Goal: Find specific page/section: Find specific page/section

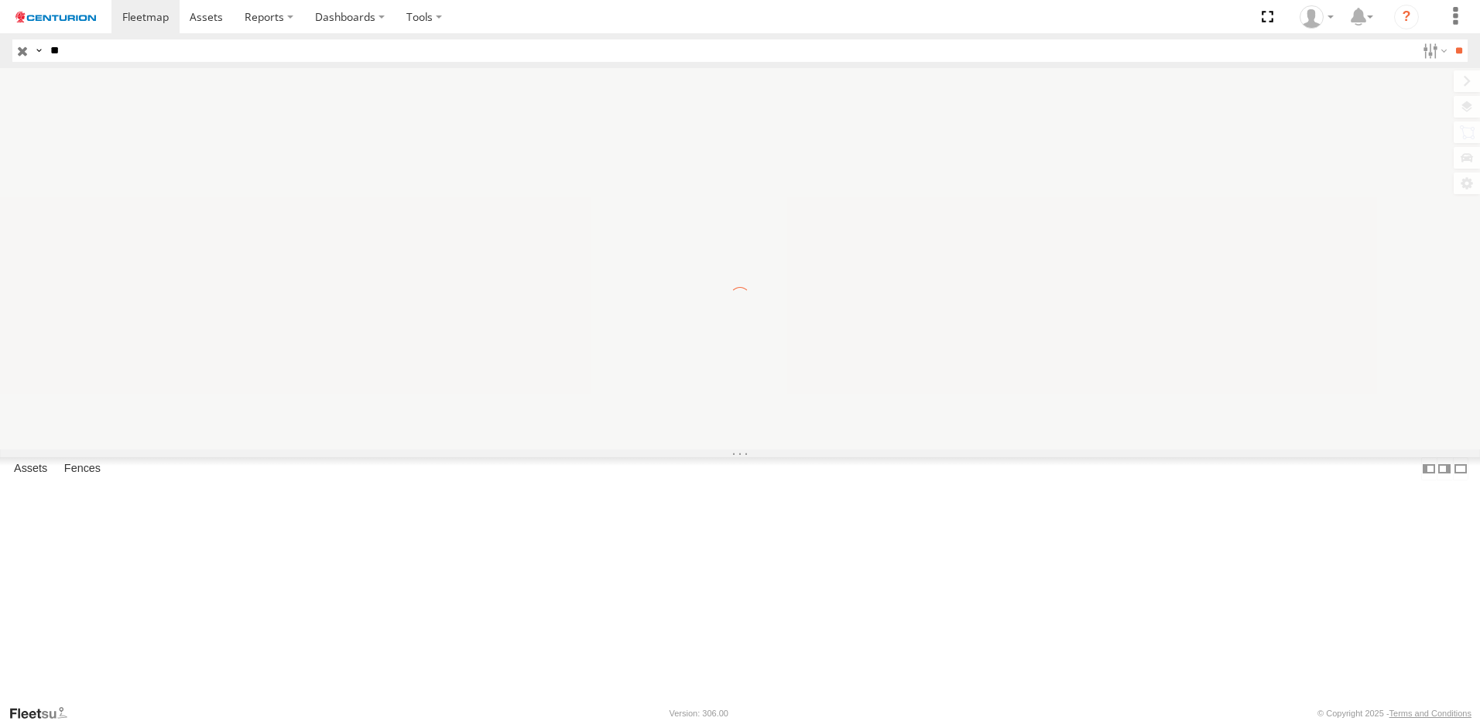
type input "*"
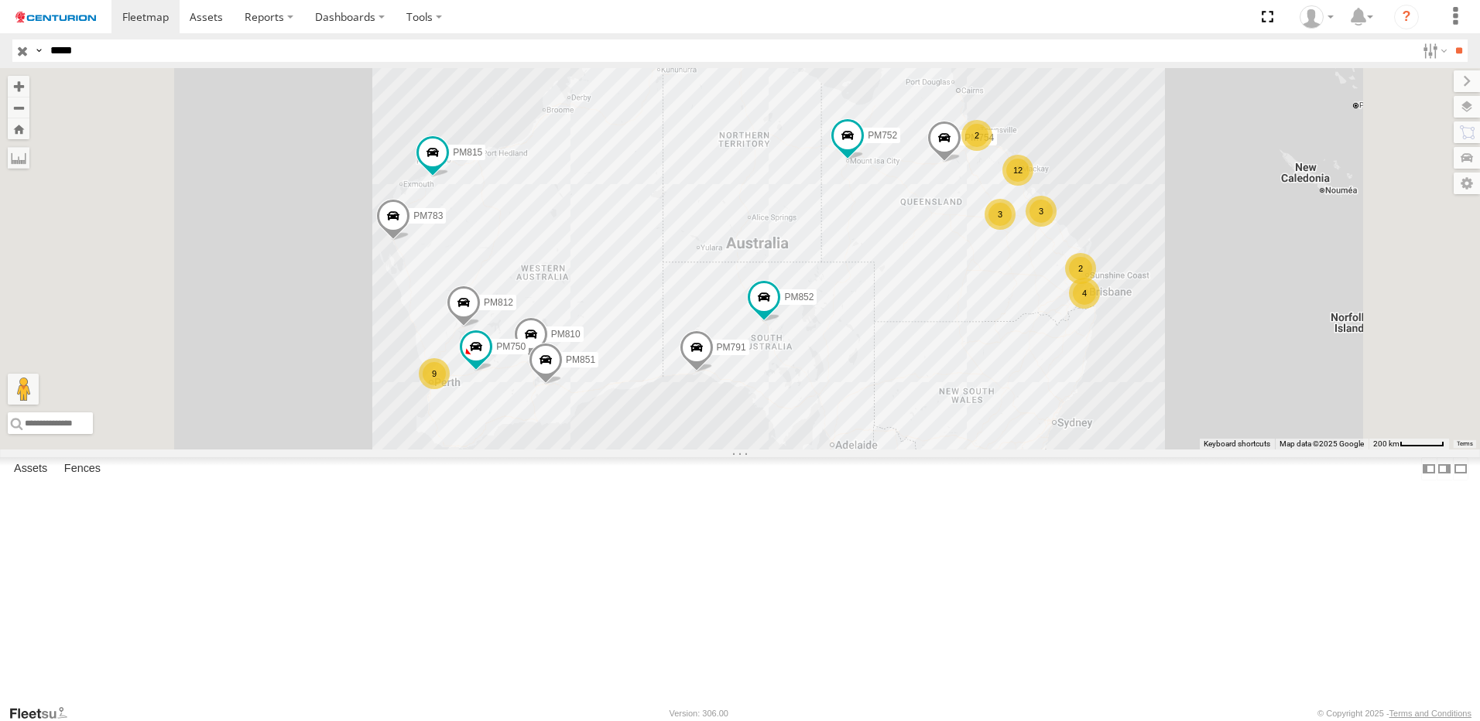
type input "*****"
click at [1449, 39] on input "**" at bounding box center [1458, 50] width 18 height 22
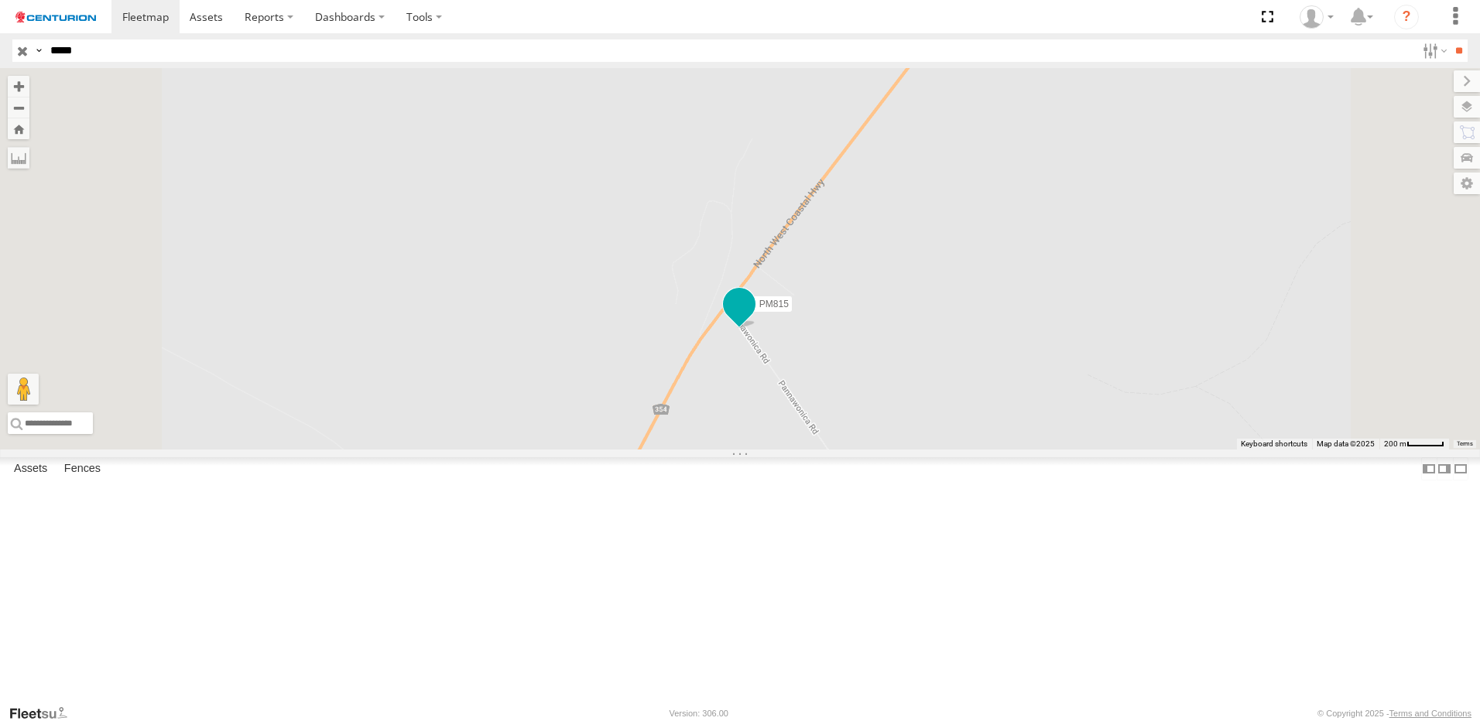
click at [753, 318] on span at bounding box center [739, 304] width 28 height 28
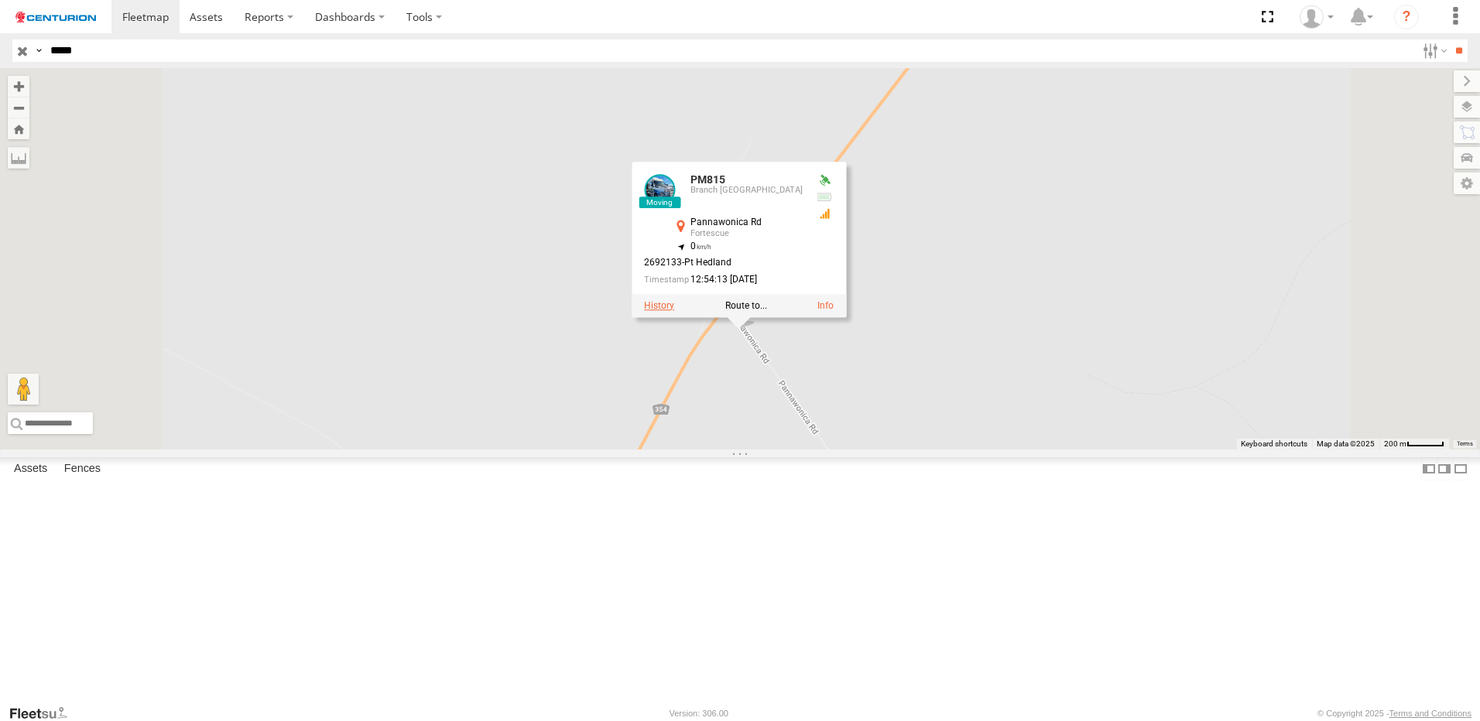
click at [674, 311] on label at bounding box center [659, 305] width 30 height 11
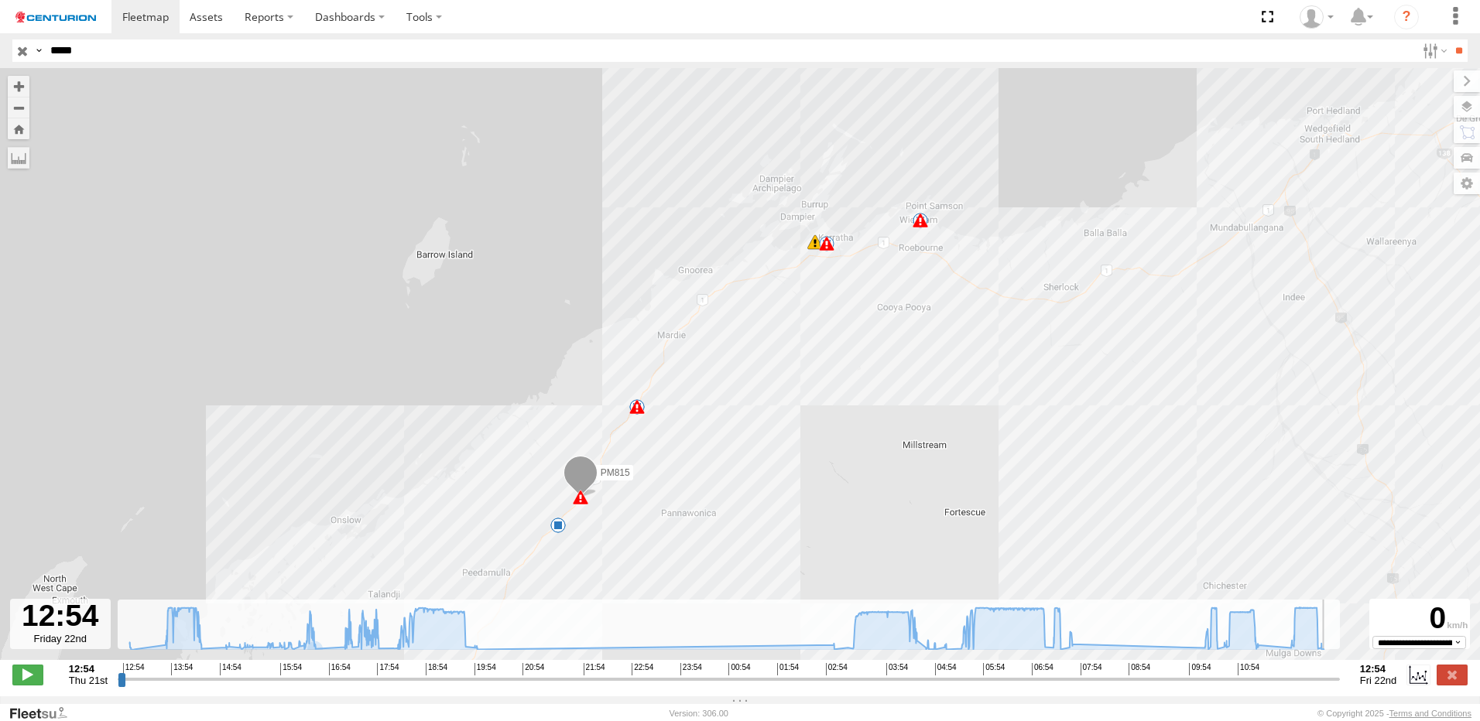
drag, startPoint x: 123, startPoint y: 686, endPoint x: 1393, endPoint y: 679, distance: 1269.8
click at [1339, 679] on input "range" at bounding box center [729, 679] width 1222 height 15
click at [1457, 679] on label at bounding box center [1451, 675] width 31 height 20
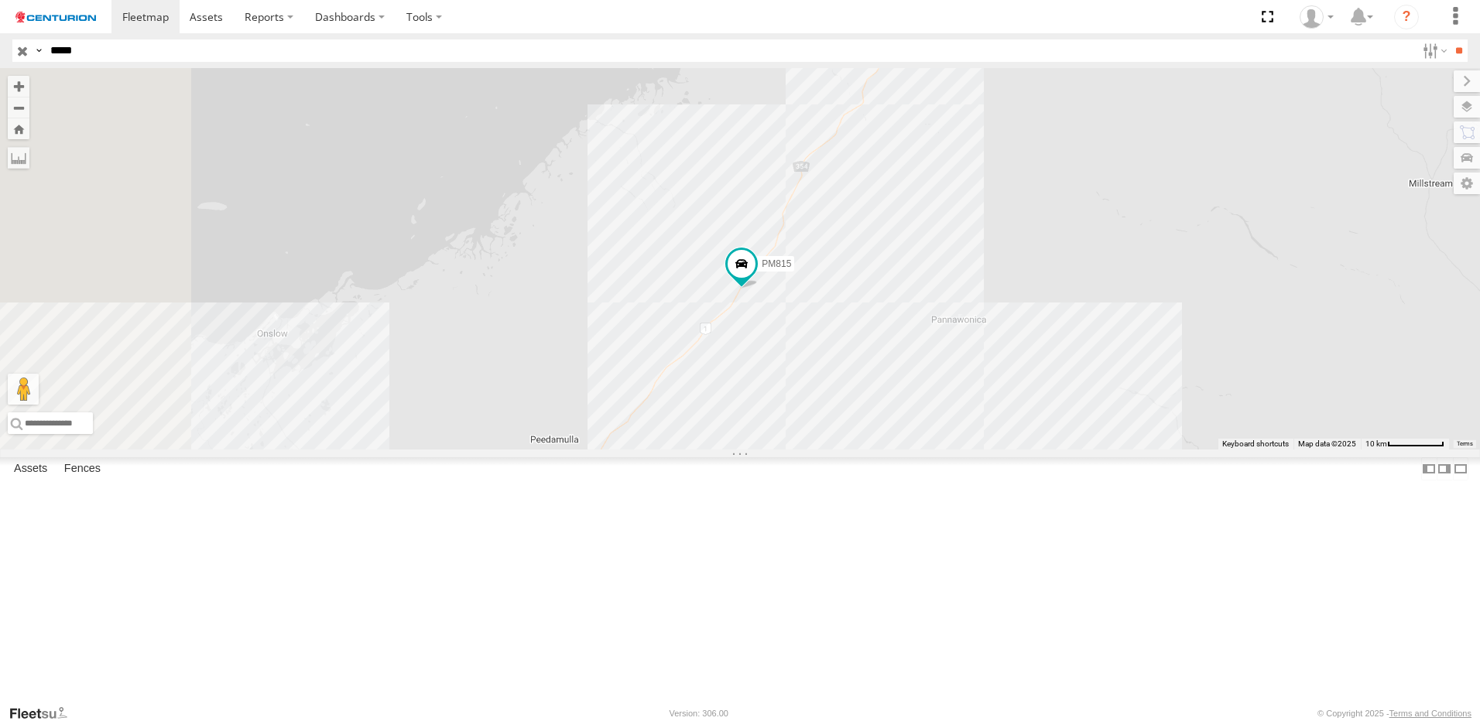
drag, startPoint x: 944, startPoint y: 519, endPoint x: 1035, endPoint y: 406, distance: 145.3
click at [1043, 403] on div "PM815" at bounding box center [740, 258] width 1480 height 381
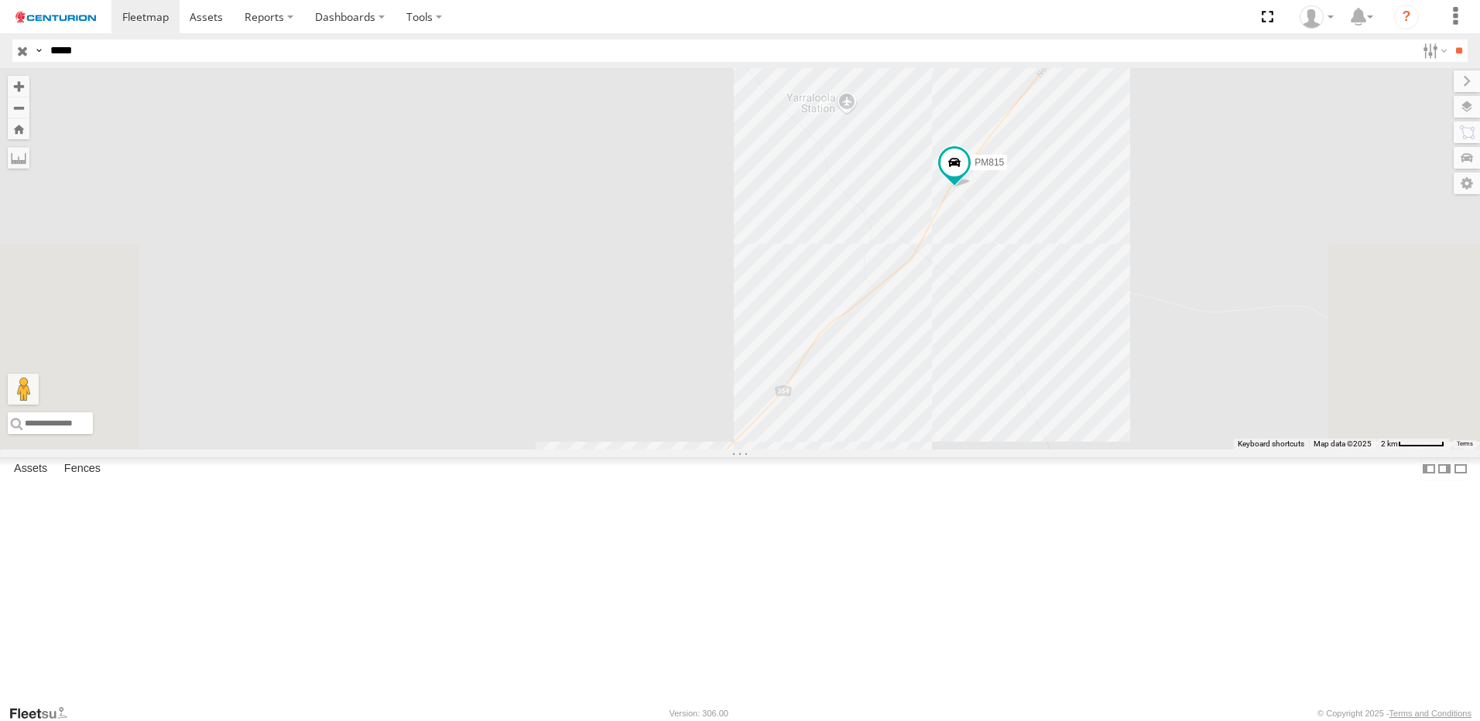
drag, startPoint x: 1244, startPoint y: 254, endPoint x: 1217, endPoint y: 370, distance: 119.2
click at [1217, 370] on div "PM815" at bounding box center [740, 258] width 1480 height 381
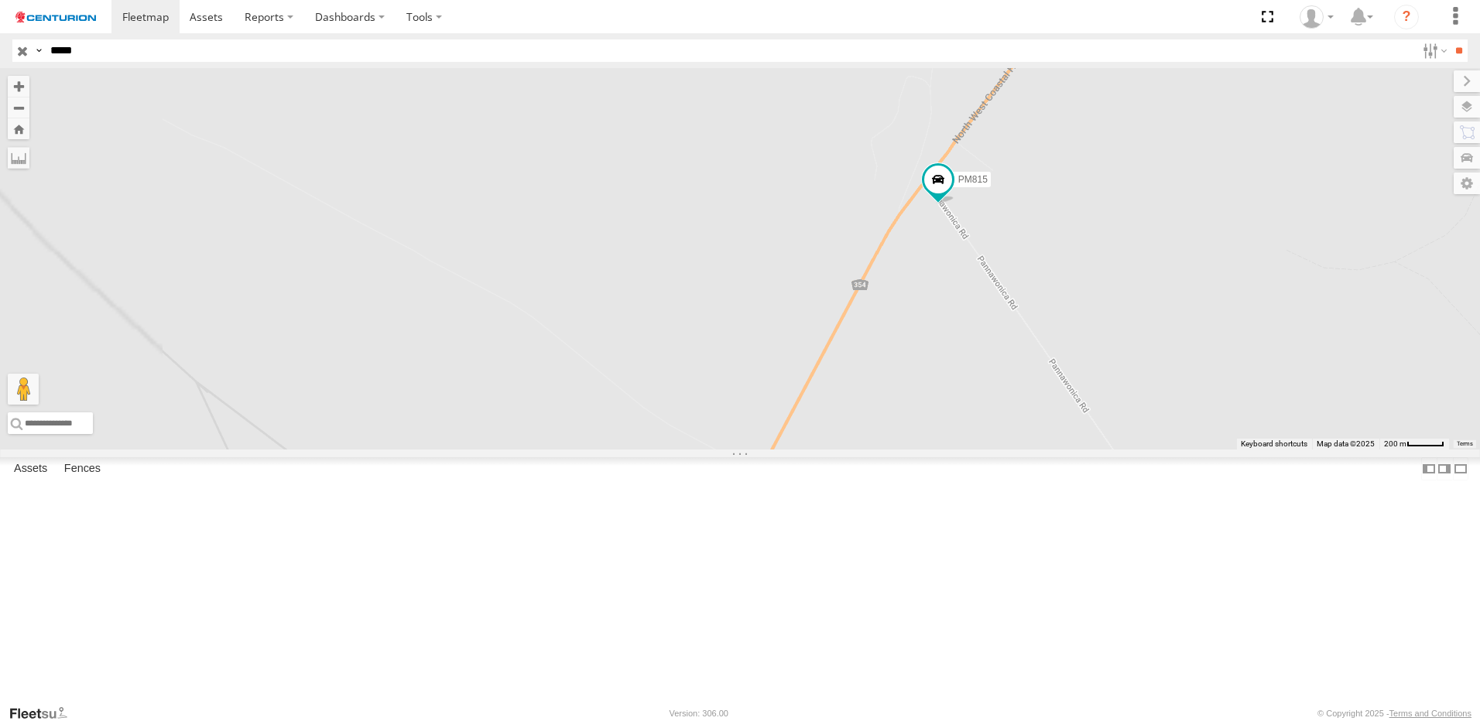
drag, startPoint x: 1120, startPoint y: 270, endPoint x: 1273, endPoint y: 438, distance: 226.8
click at [1281, 446] on div "PM815" at bounding box center [740, 258] width 1480 height 381
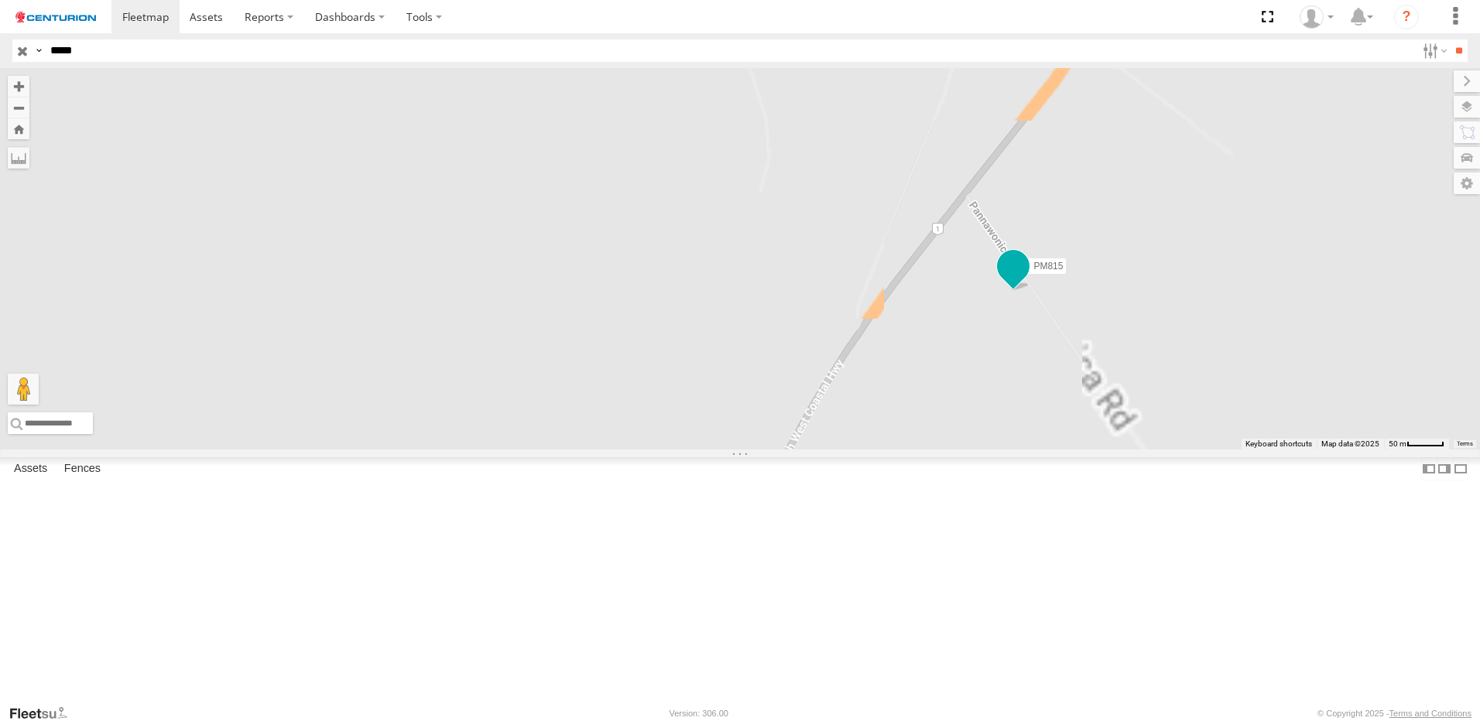
click at [1027, 280] on span at bounding box center [1013, 266] width 28 height 28
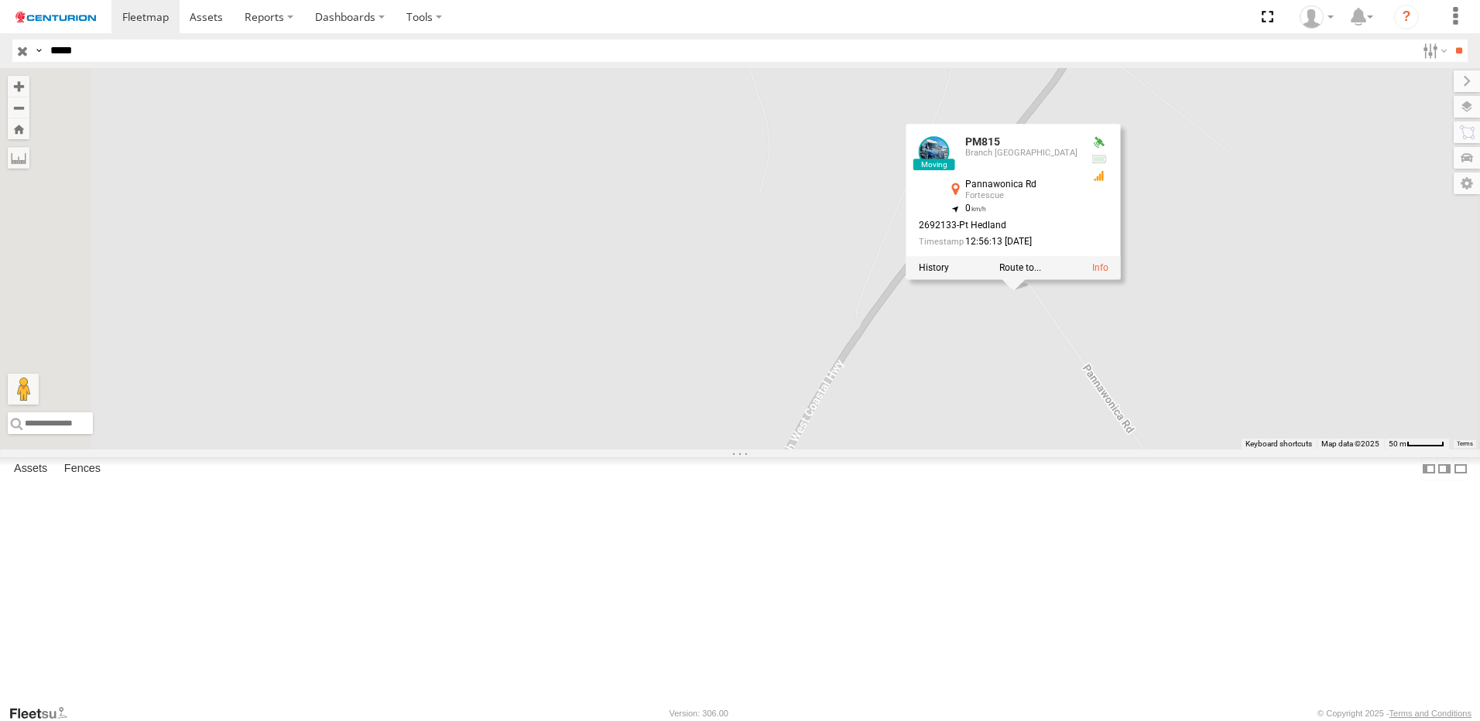
click at [1158, 450] on div "PM815 PM815 Branch Karratha Pannawonica [PERSON_NAME] -21.59324 , 115.93777 0 2…" at bounding box center [740, 258] width 1480 height 381
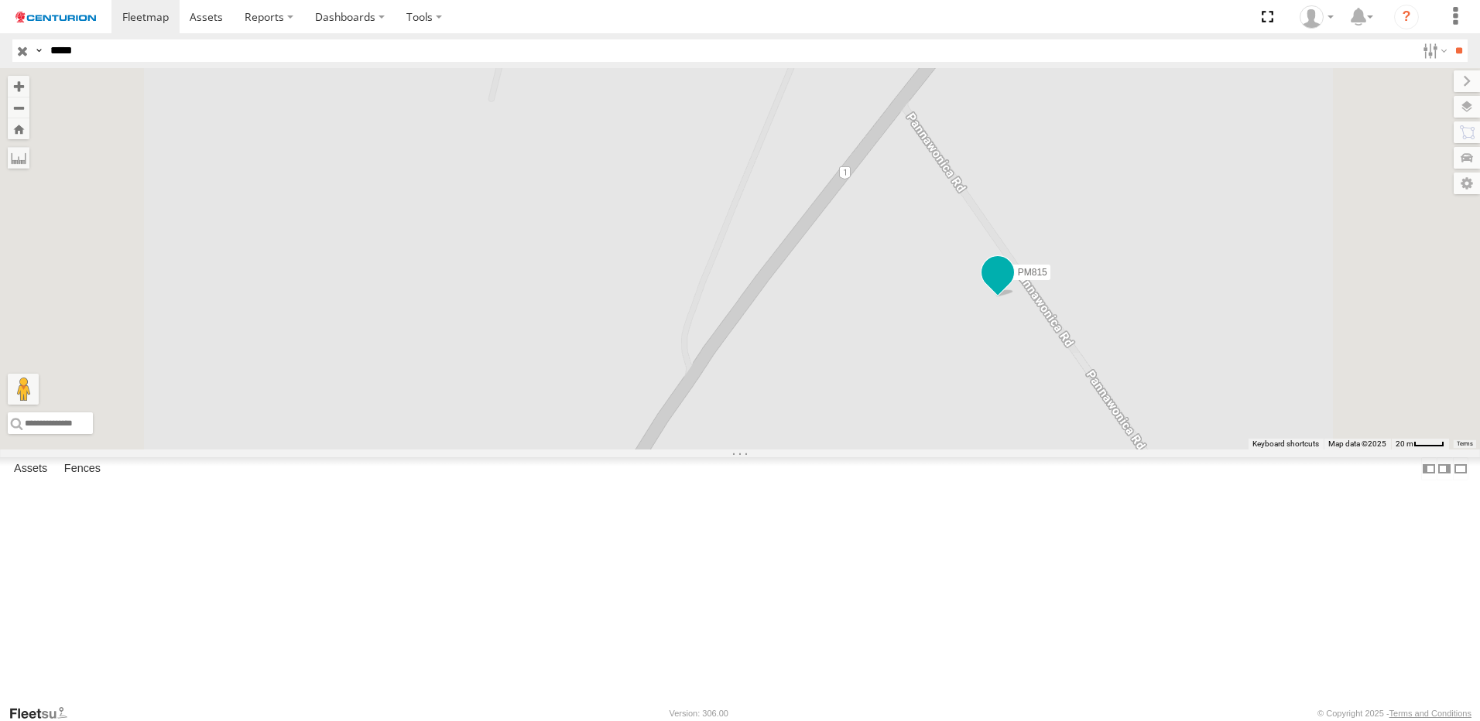
click at [1011, 286] on span at bounding box center [998, 272] width 28 height 28
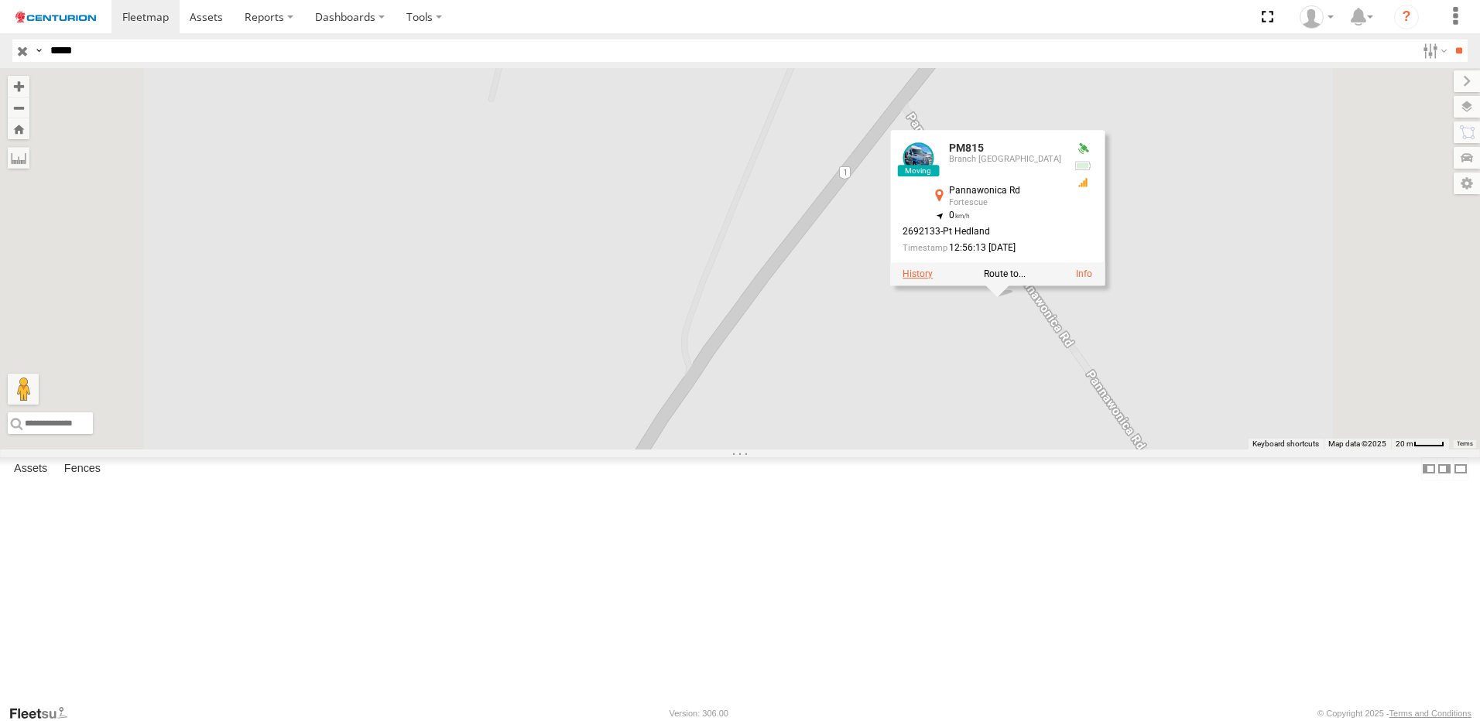
click at [932, 279] on label at bounding box center [917, 274] width 30 height 11
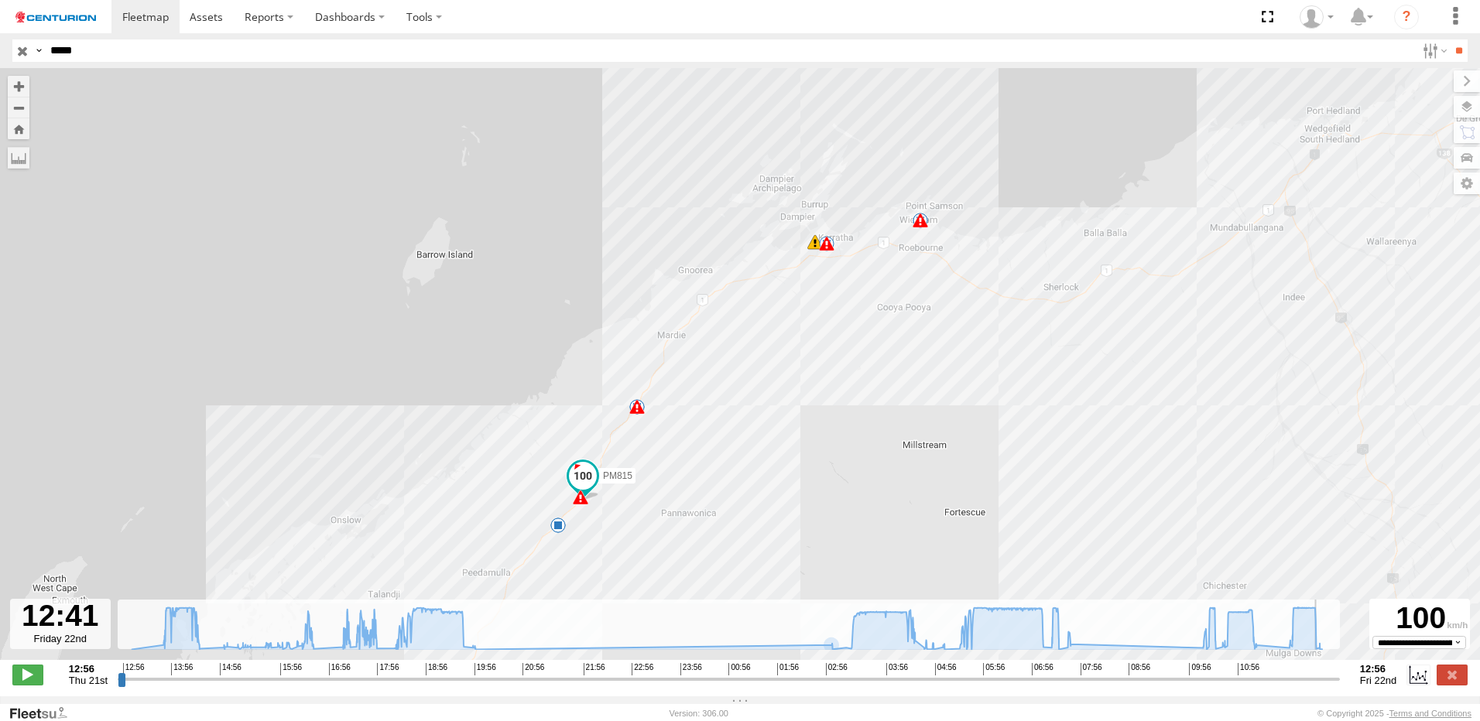
drag, startPoint x: 121, startPoint y: 686, endPoint x: 1322, endPoint y: 680, distance: 1200.2
type input "**********"
click at [1322, 680] on input "range" at bounding box center [729, 679] width 1222 height 15
